Goal: Download file/media

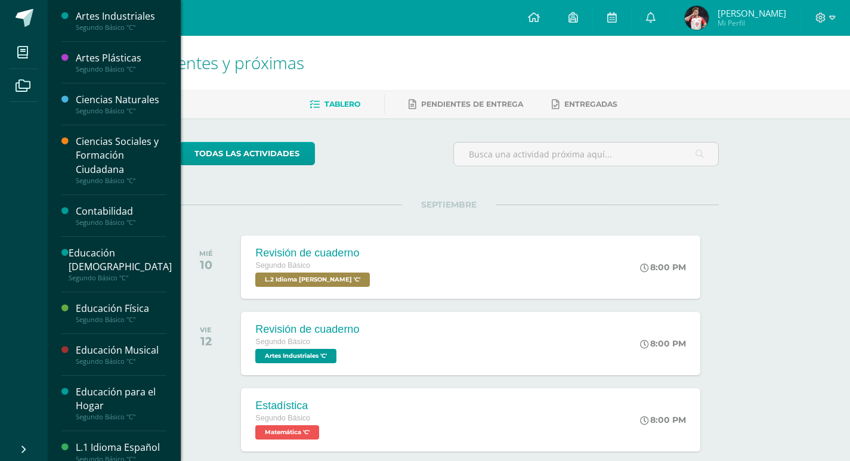
click at [102, 218] on div "Segundo Básico "C"" at bounding box center [121, 222] width 91 height 8
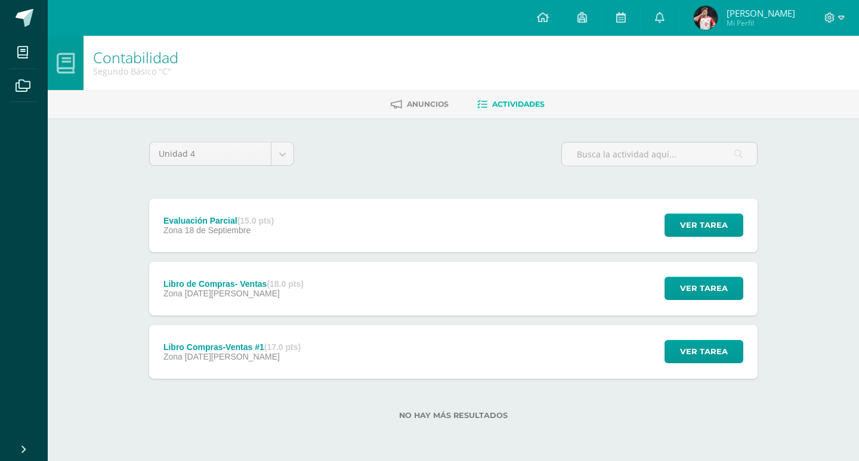
click at [221, 357] on span "13 de Agosto" at bounding box center [232, 357] width 95 height 10
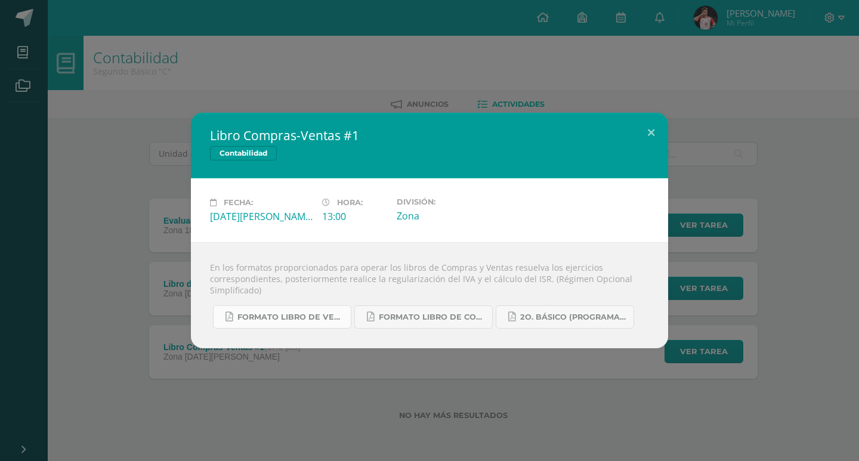
click at [322, 321] on span "Formato Libro de Ventas.pdf" at bounding box center [290, 318] width 107 height 10
